Goal: Download file/media

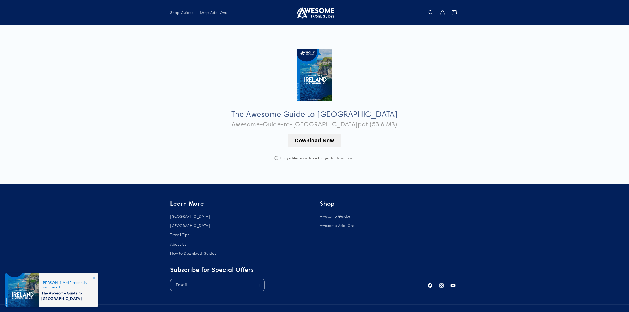
click at [317, 142] on button "Download Now" at bounding box center [314, 140] width 53 height 14
click at [321, 142] on button "Download Now" at bounding box center [314, 140] width 53 height 14
